Goal: Communication & Community: Answer question/provide support

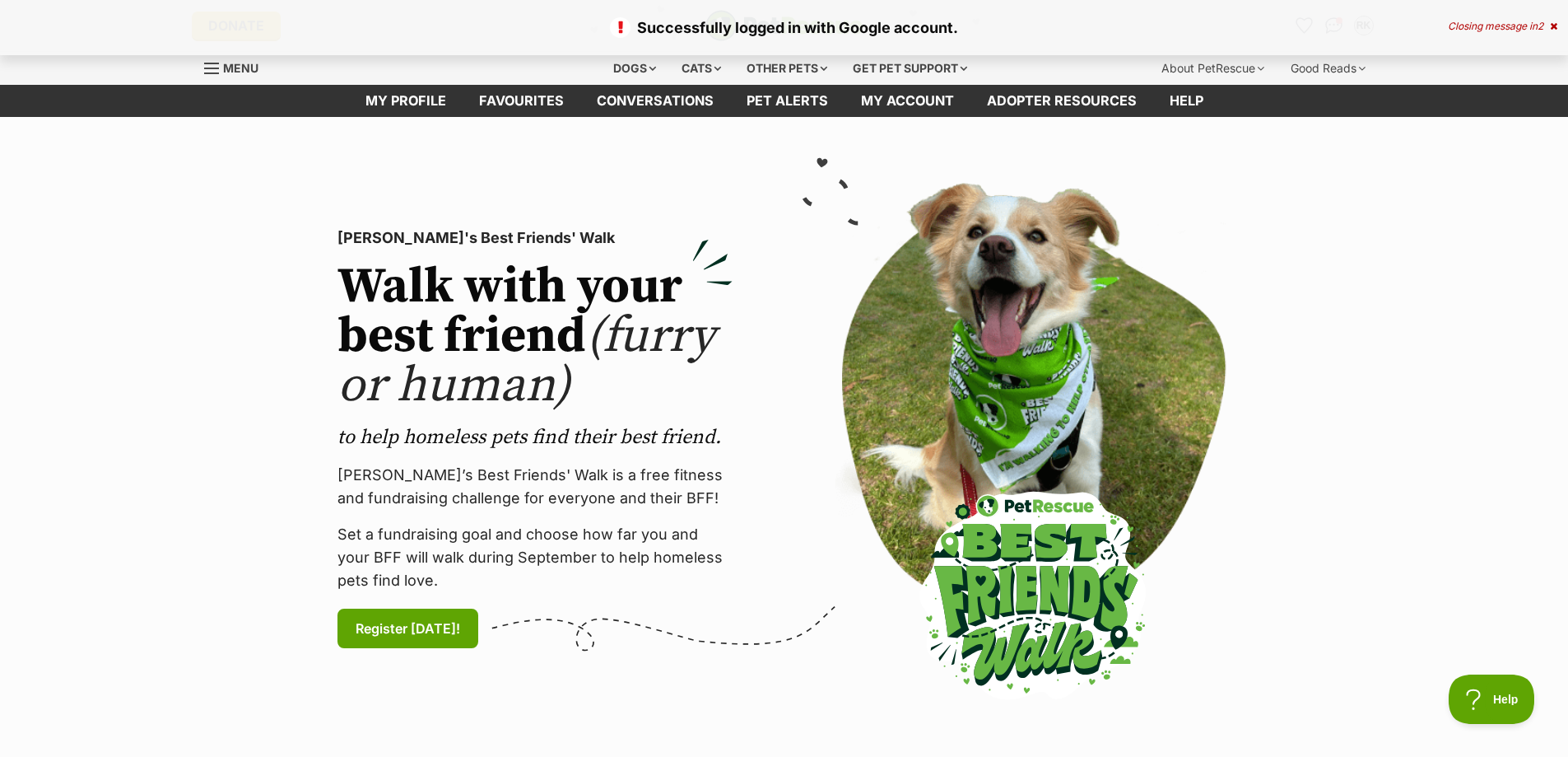
click at [1547, 27] on div "Closing message in 2" at bounding box center [1502, 26] width 109 height 12
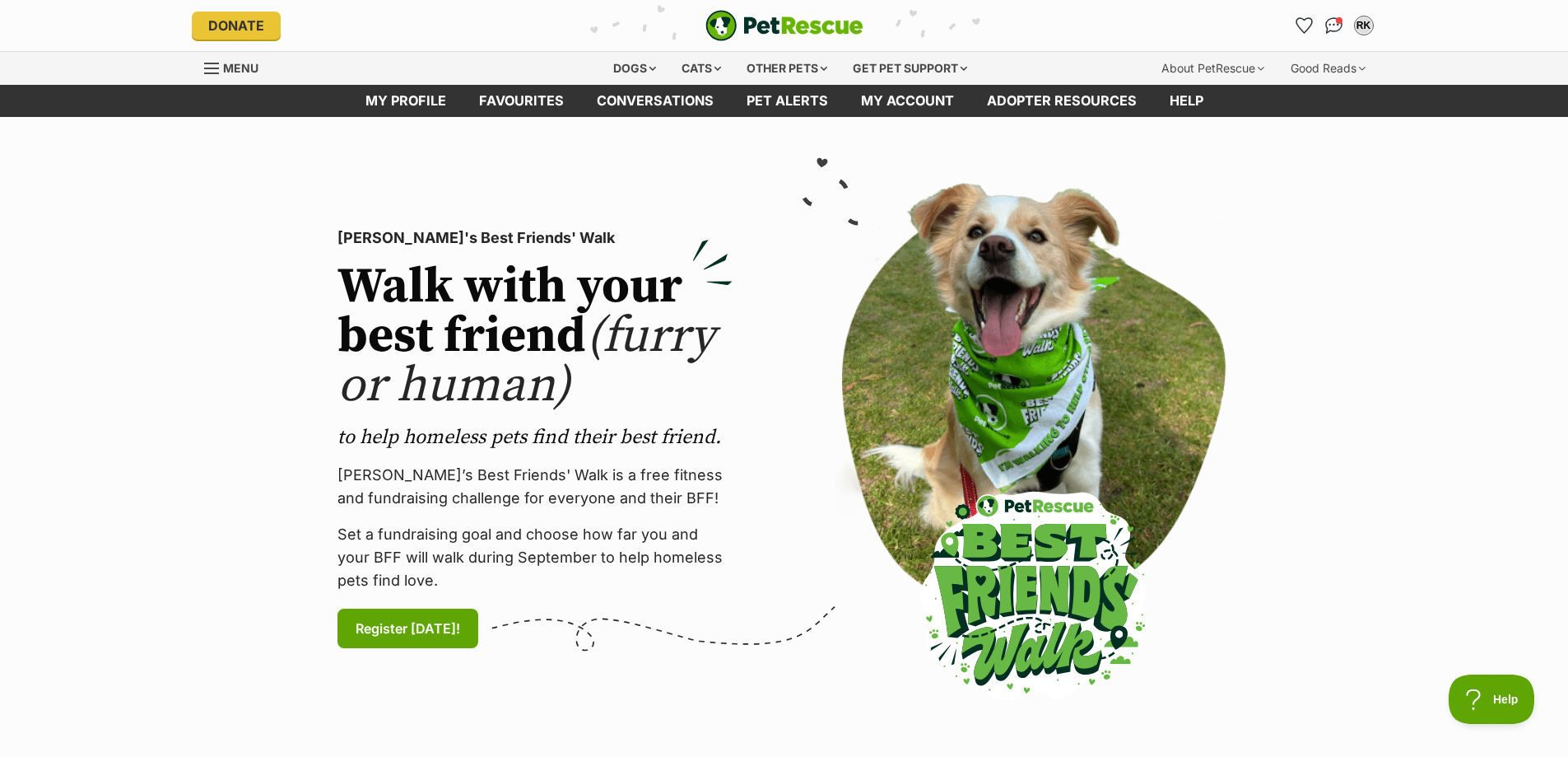
click at [1348, 26] on ul "RK My account RK Rachel King Edit profile Log out Pet alerts Pet alert matches …" at bounding box center [1335, 25] width 86 height 26
click at [1336, 26] on img "Conversations" at bounding box center [1334, 26] width 22 height 21
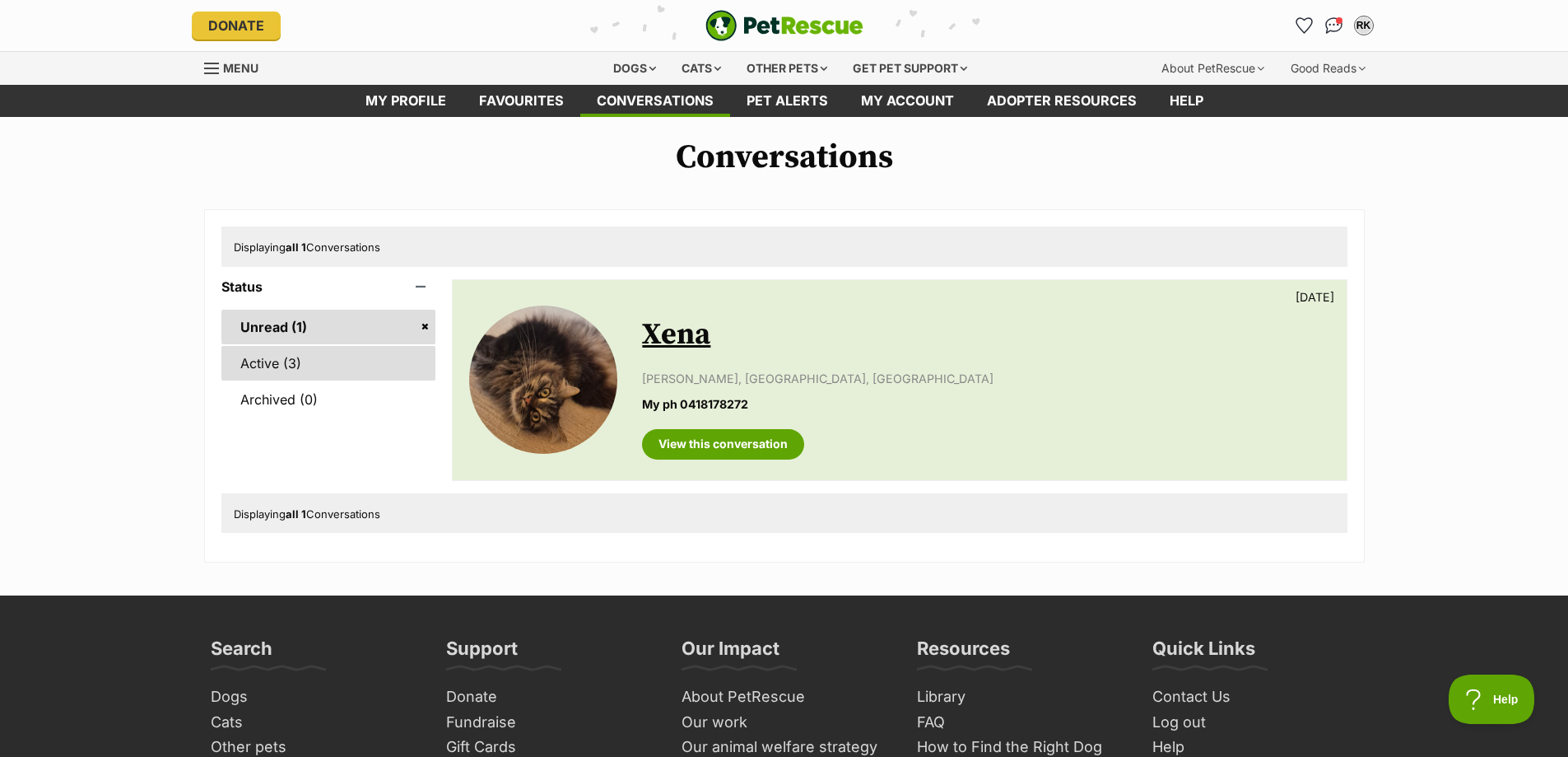
click at [350, 352] on link "Active (3)" at bounding box center [328, 362] width 215 height 35
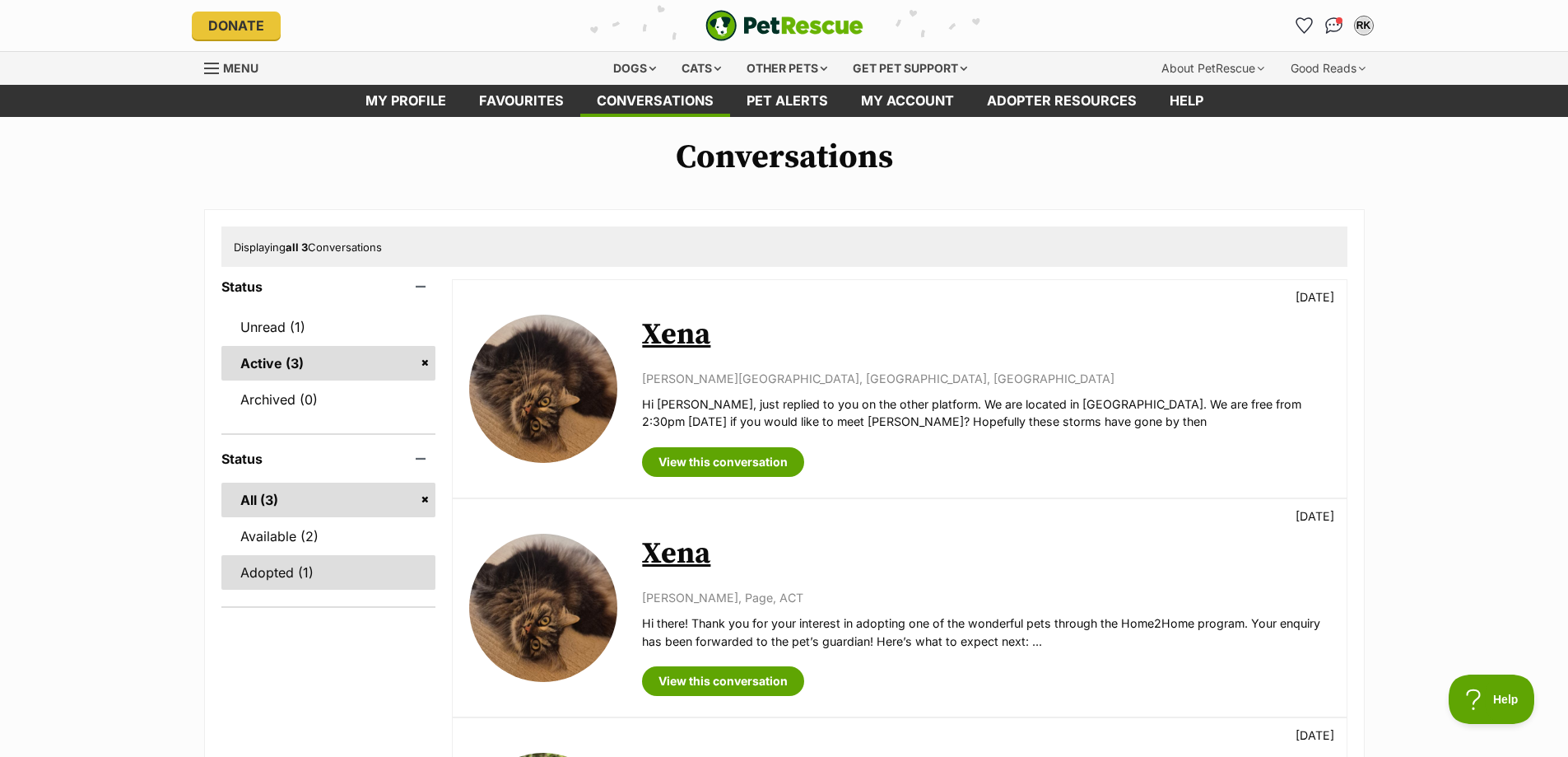
click at [294, 573] on link "Adopted (1)" at bounding box center [328, 572] width 215 height 35
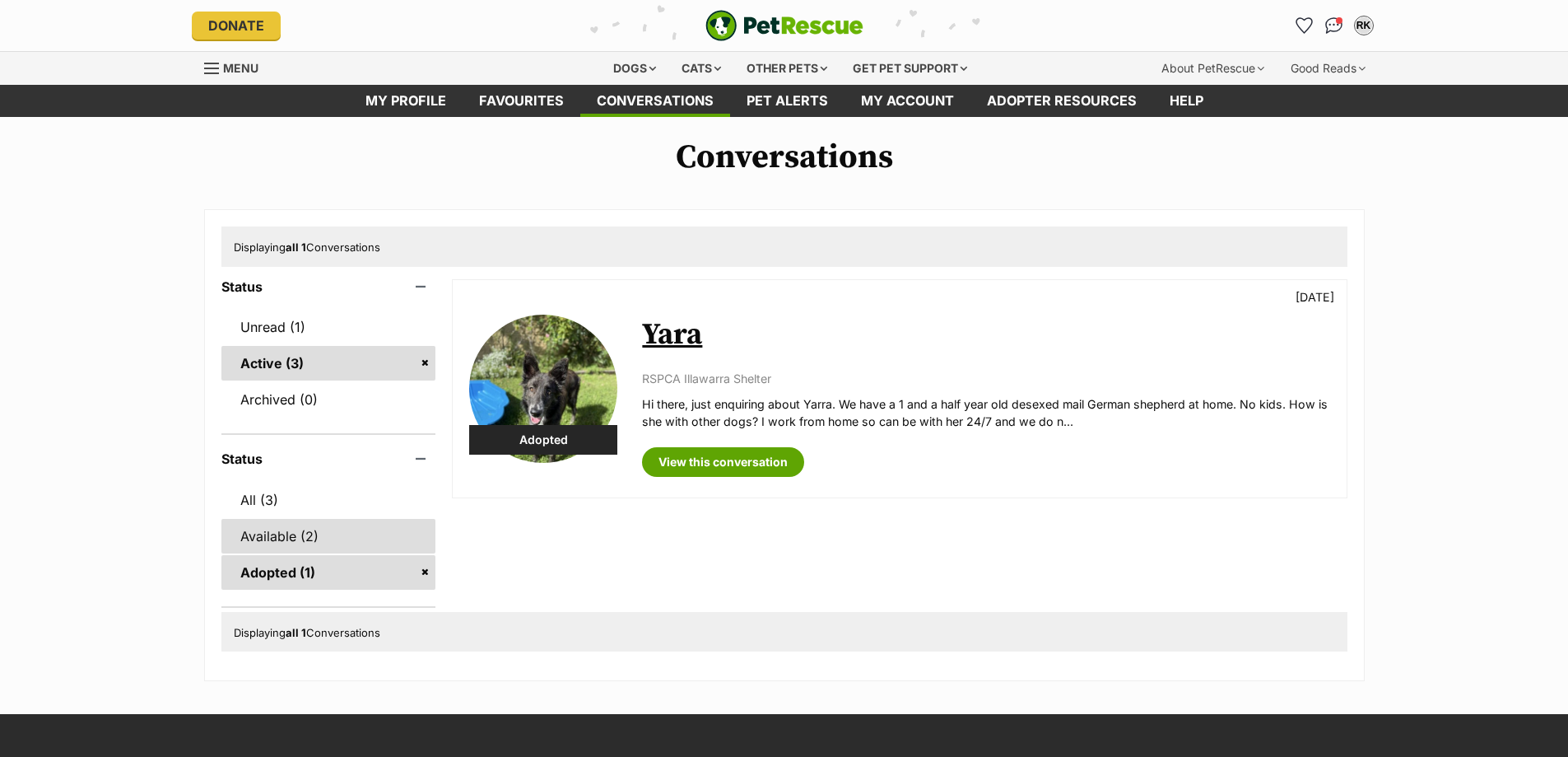
click at [321, 540] on link "Available (2)" at bounding box center [328, 536] width 215 height 35
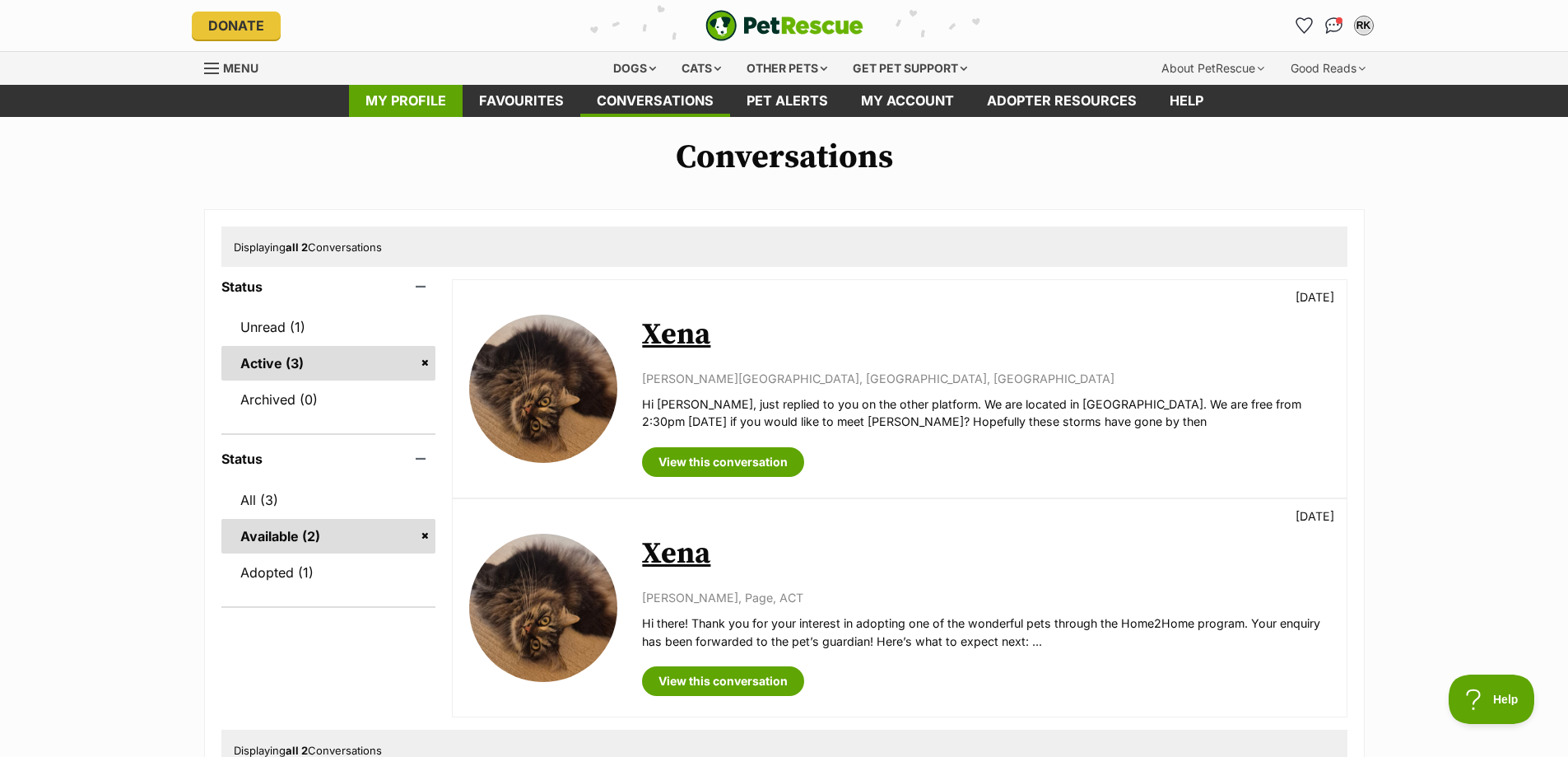
click at [428, 104] on link "My profile" at bounding box center [405, 101] width 114 height 32
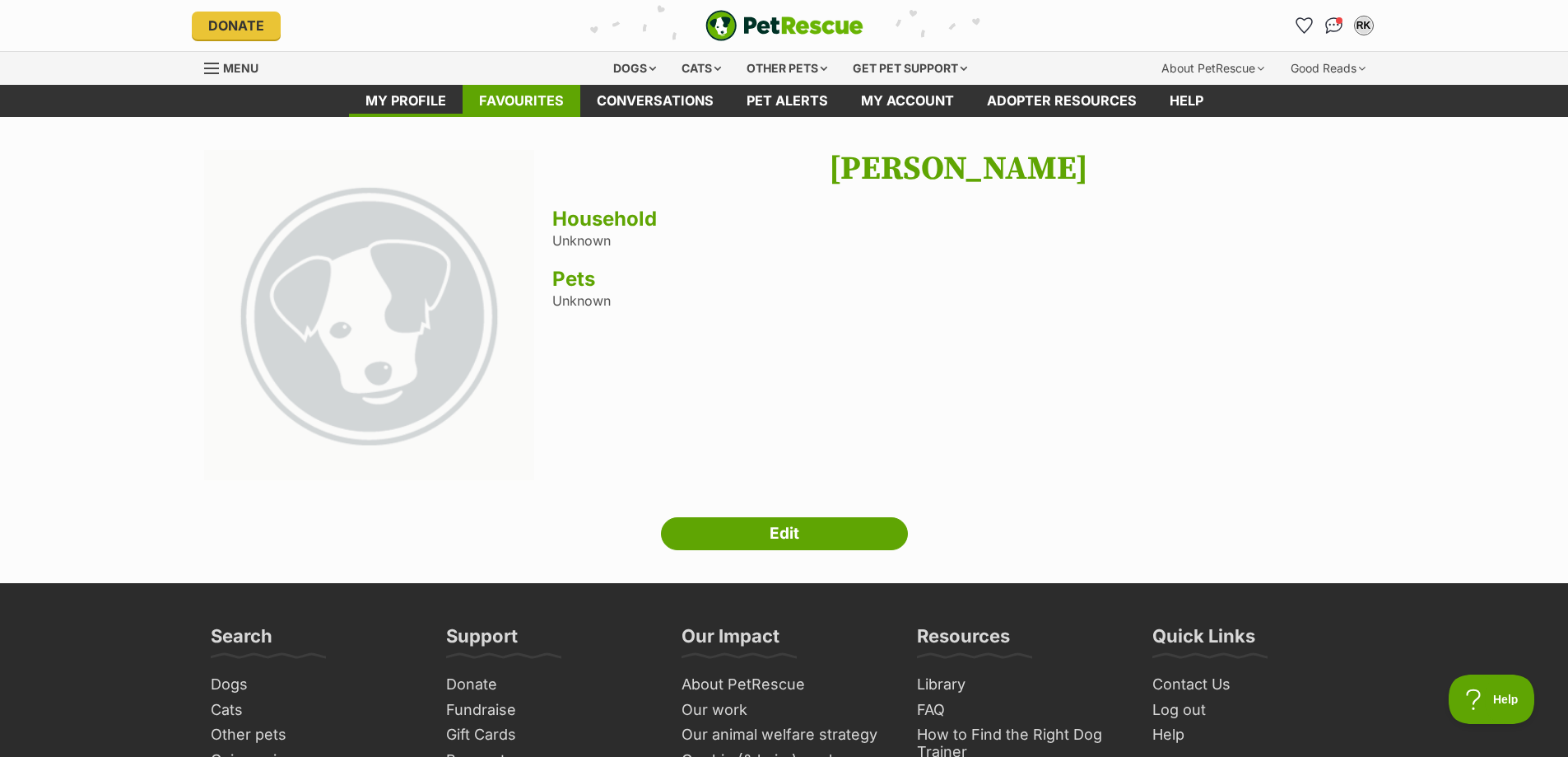
click at [531, 115] on link "Favourites" at bounding box center [521, 101] width 118 height 32
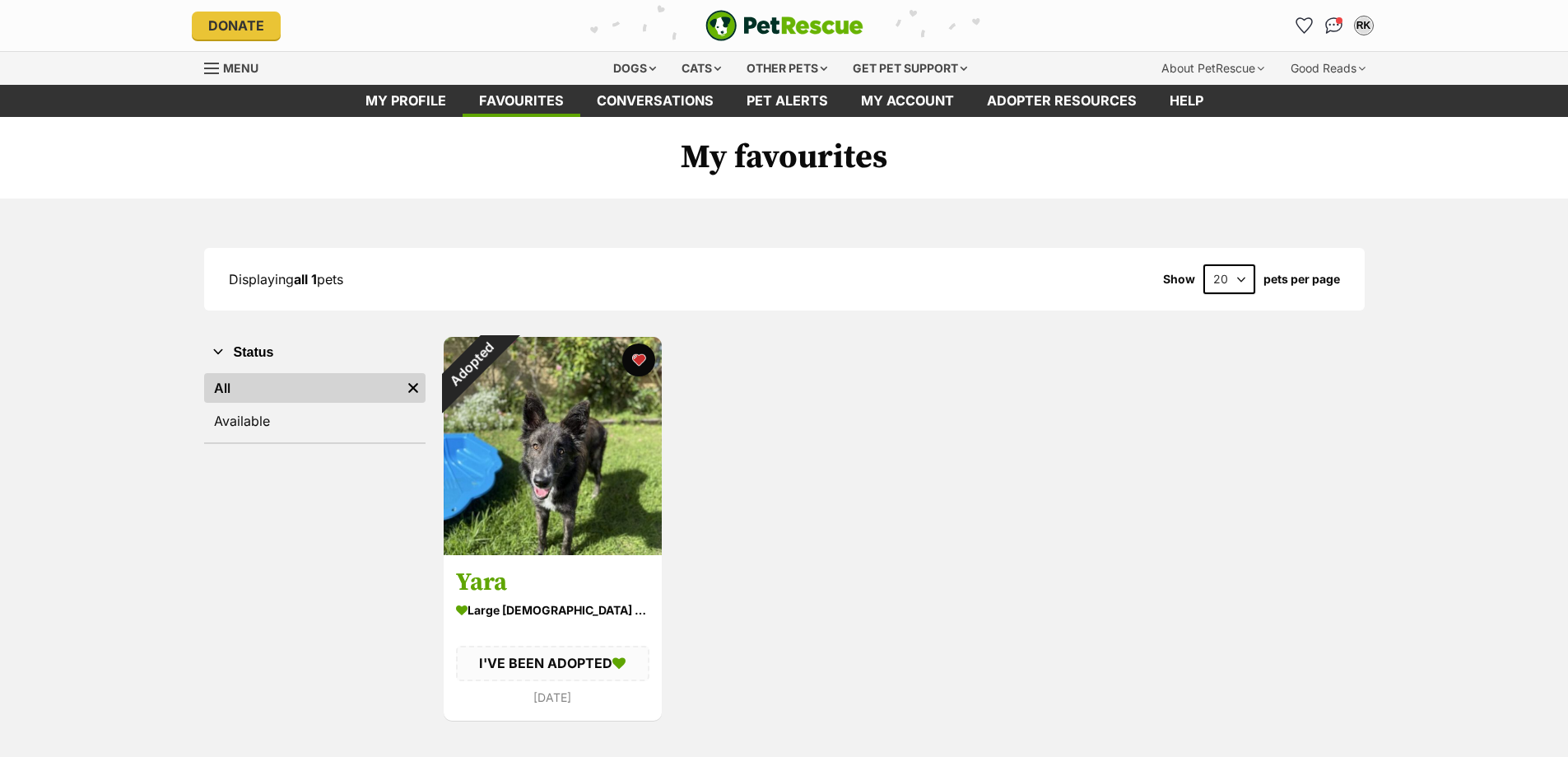
click at [806, 111] on link "Pet alerts" at bounding box center [787, 101] width 114 height 32
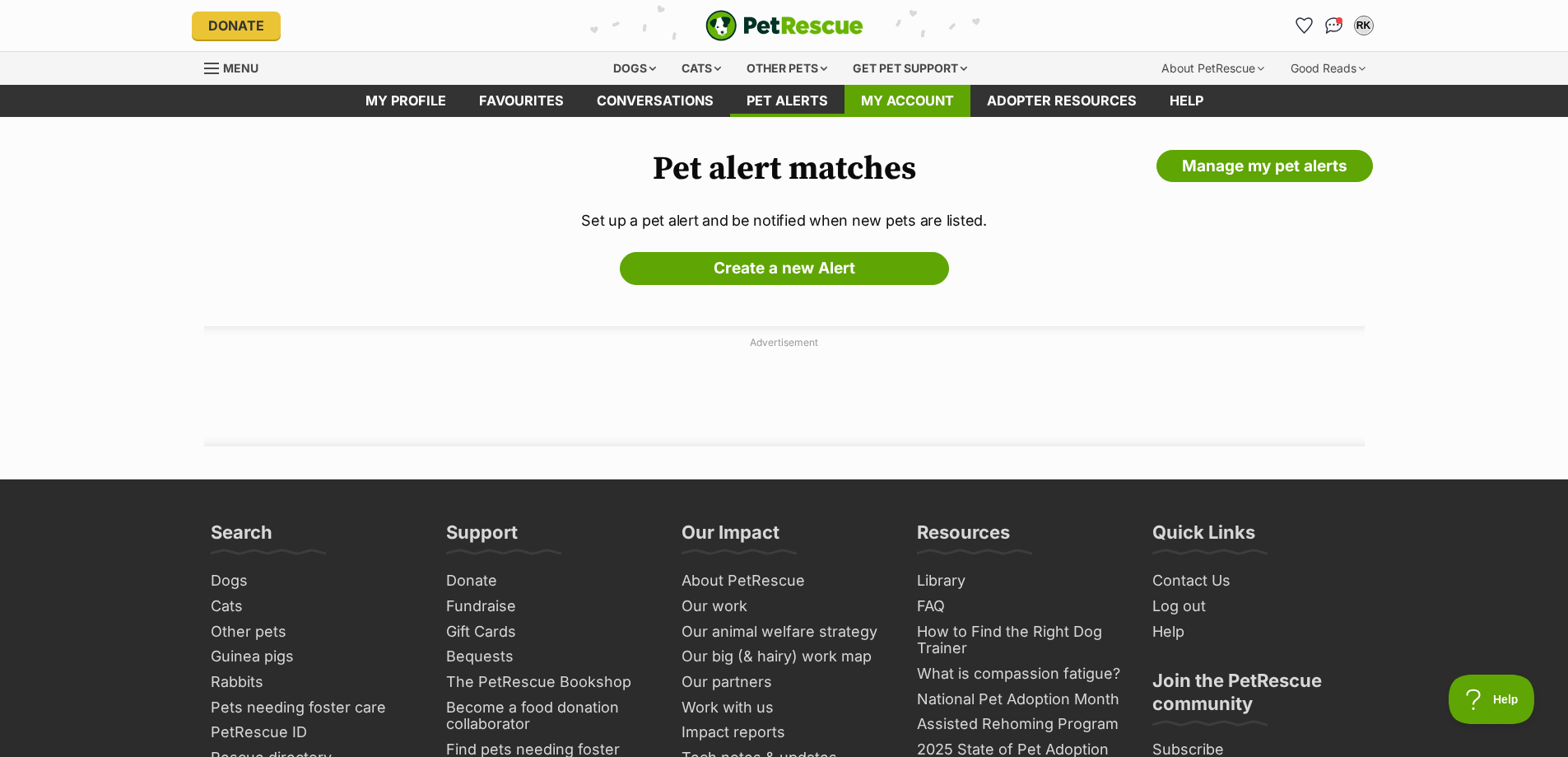
click at [869, 106] on link "My account" at bounding box center [907, 101] width 126 height 32
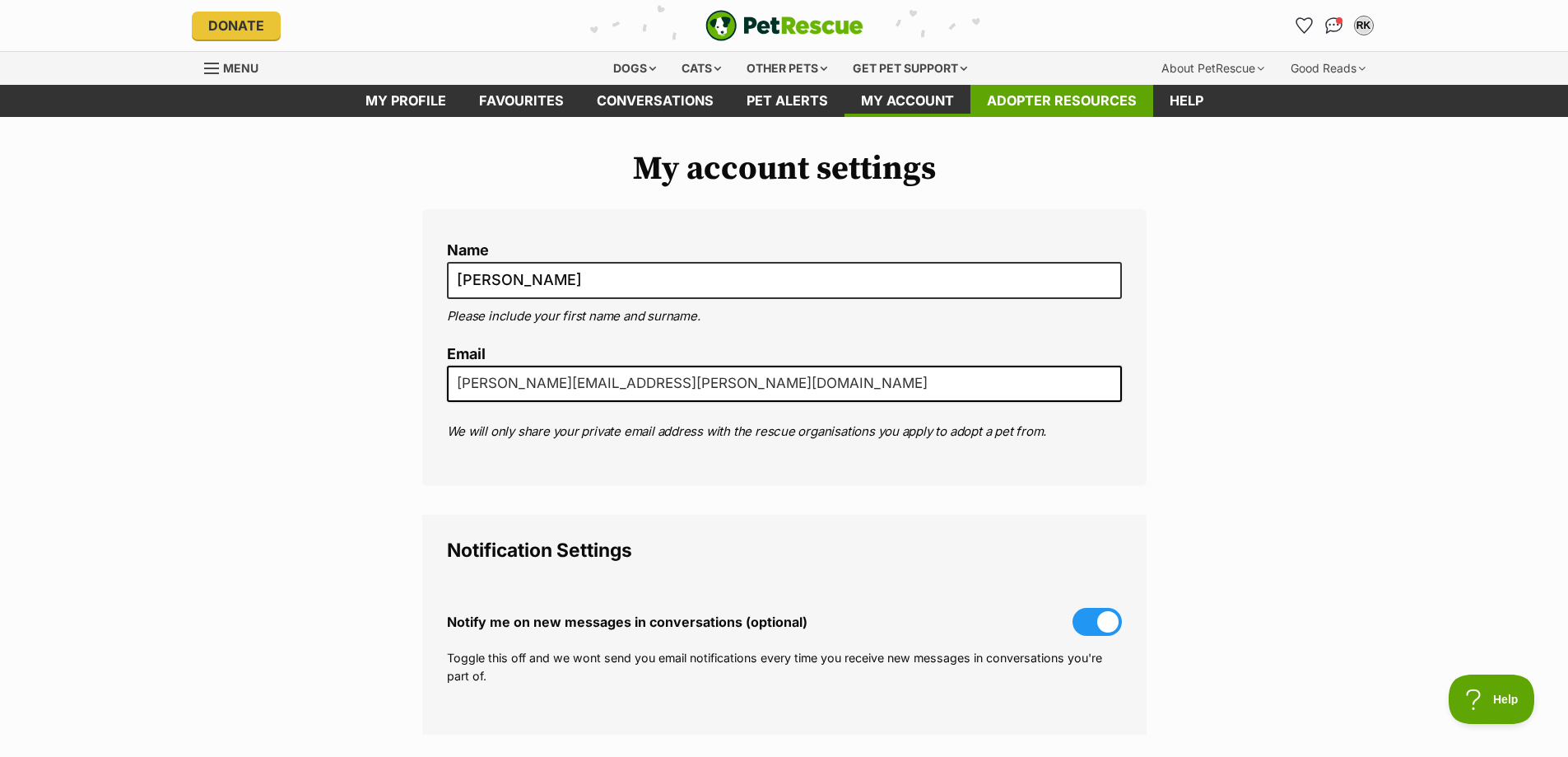
click at [1036, 111] on link "Adopter resources" at bounding box center [1062, 101] width 182 height 32
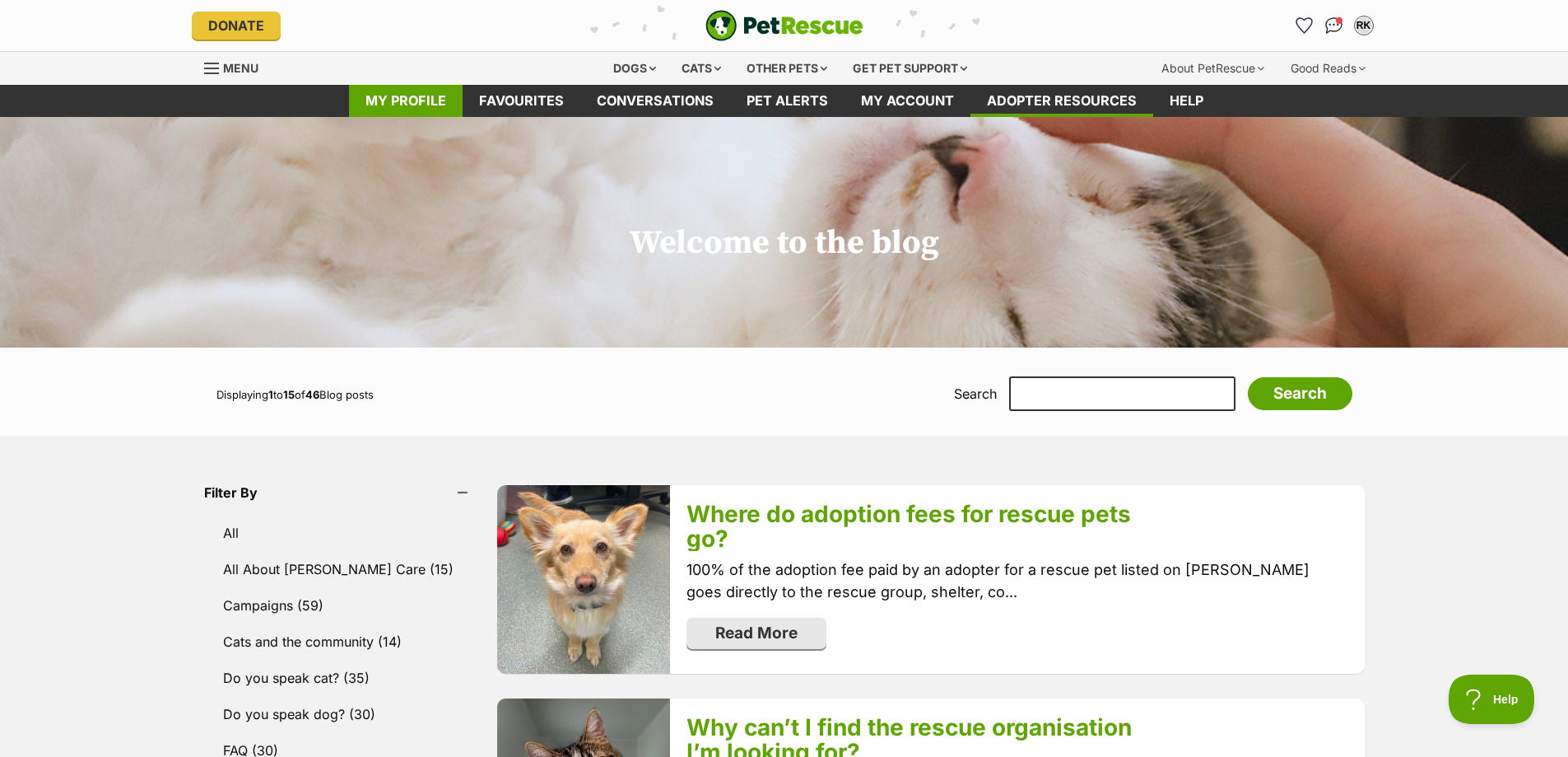
click at [376, 98] on link "My profile" at bounding box center [405, 101] width 114 height 32
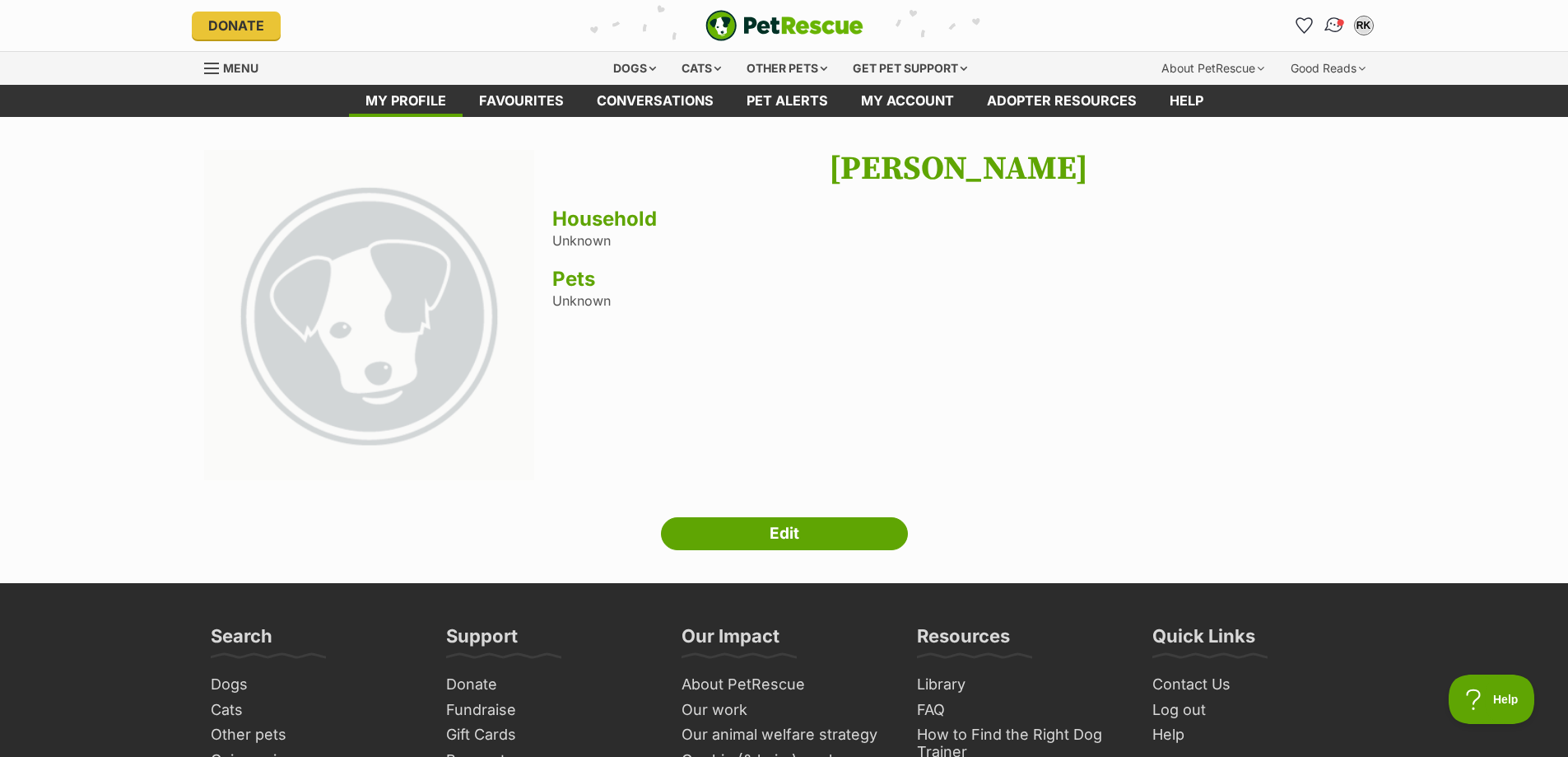
click at [1327, 33] on link "Conversations" at bounding box center [1334, 25] width 34 height 34
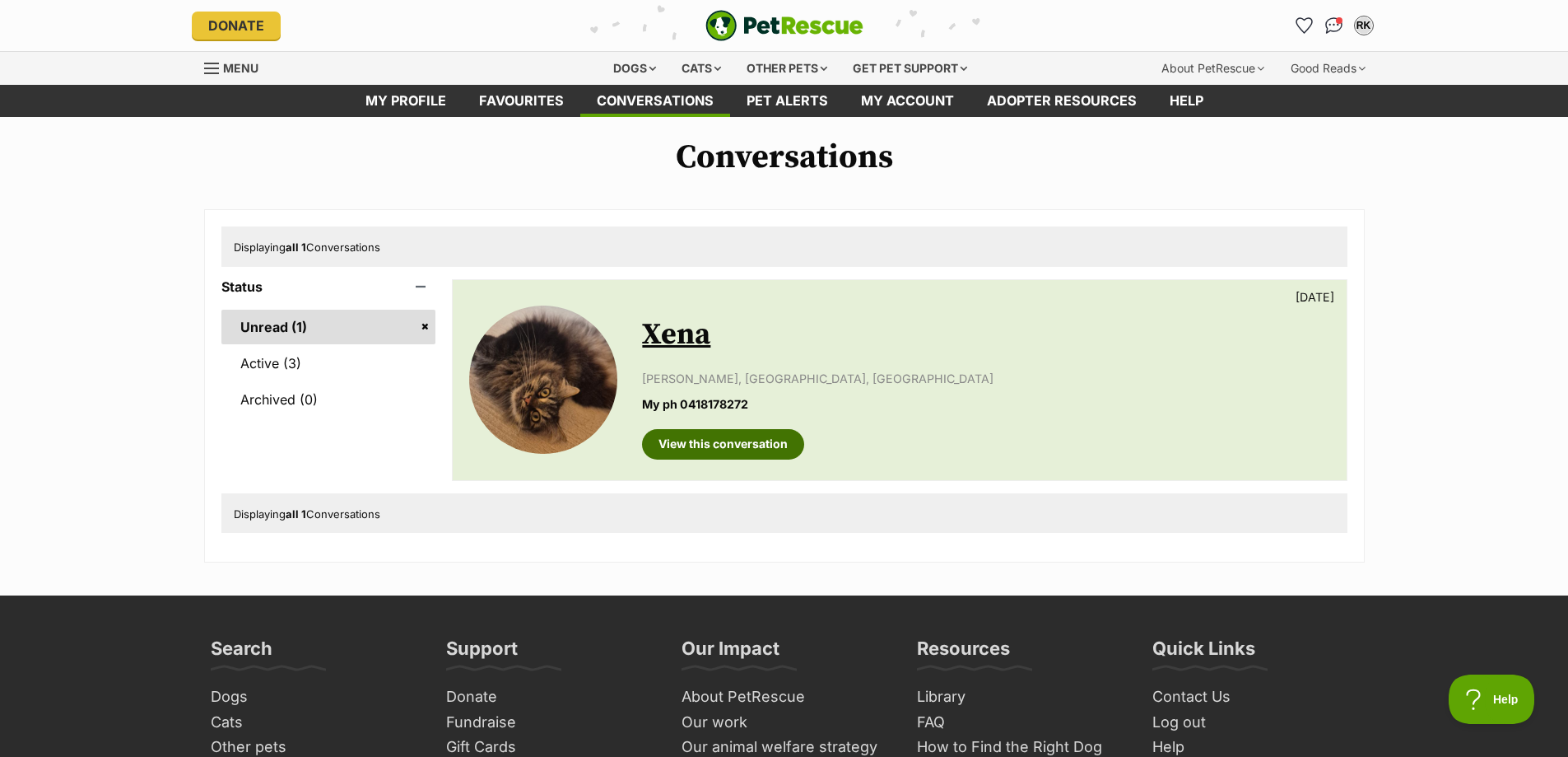
click at [729, 434] on link "View this conversation" at bounding box center [723, 443] width 162 height 30
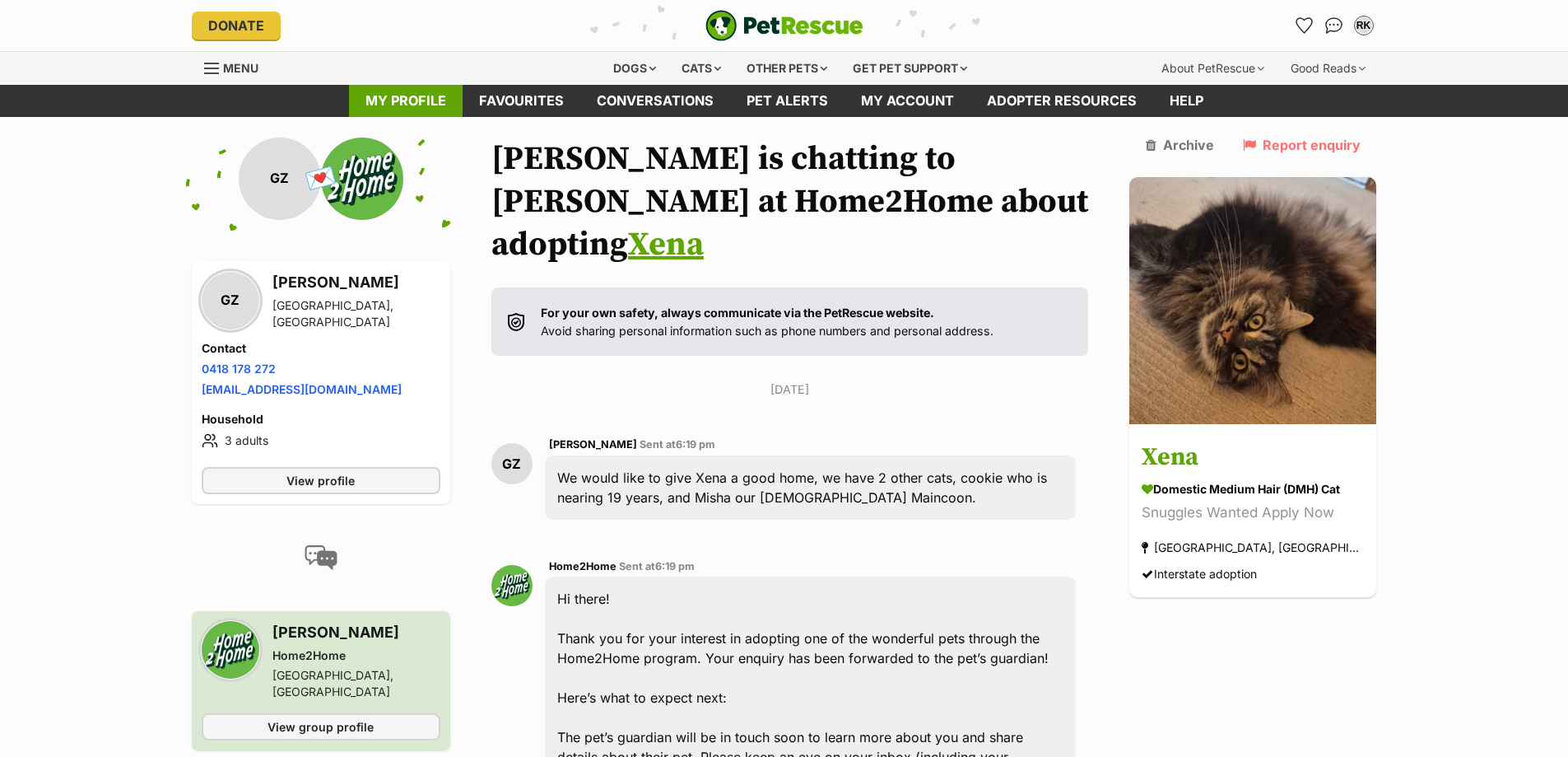
click at [436, 95] on link "My profile" at bounding box center [405, 101] width 114 height 32
